Goal: Information Seeking & Learning: Find specific fact

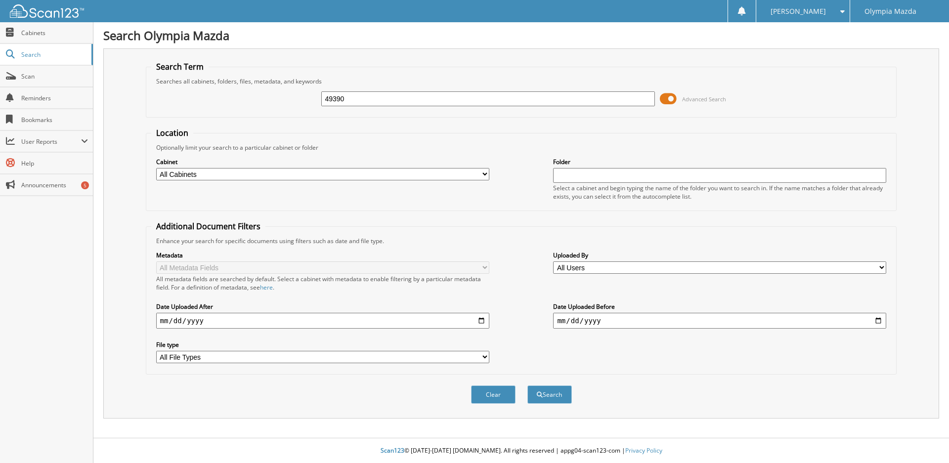
type input "49390"
click at [528, 386] on button "Search" at bounding box center [550, 395] width 44 height 18
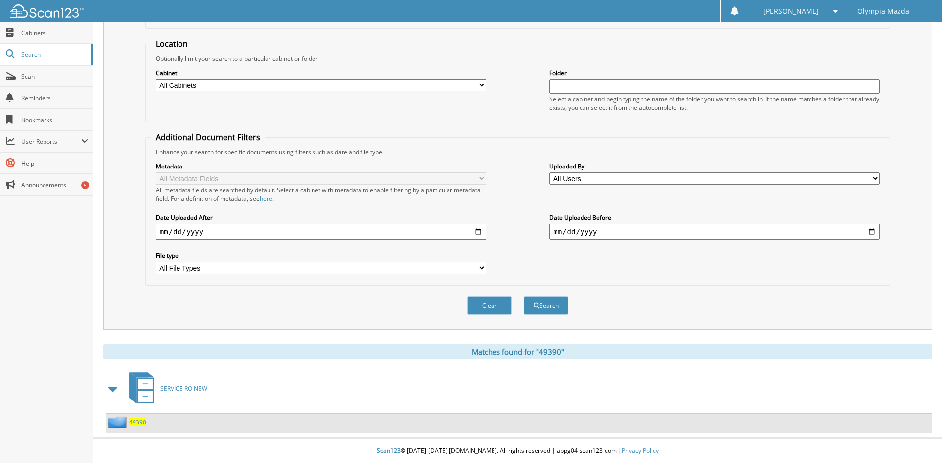
click at [137, 421] on span "49390" at bounding box center [137, 422] width 17 height 8
